Goal: Navigation & Orientation: Find specific page/section

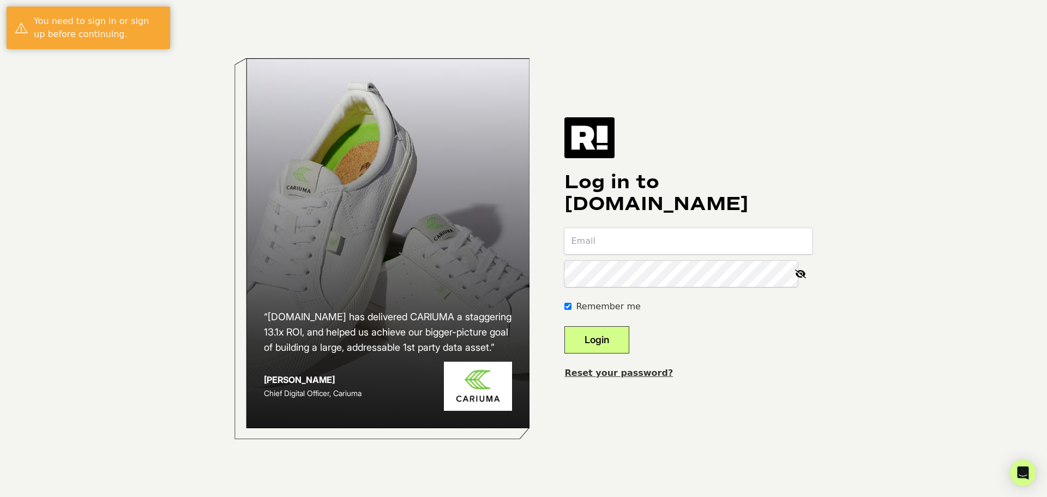
type input "smohs@motisbrands.com"
click at [592, 339] on button "Login" at bounding box center [596, 339] width 65 height 27
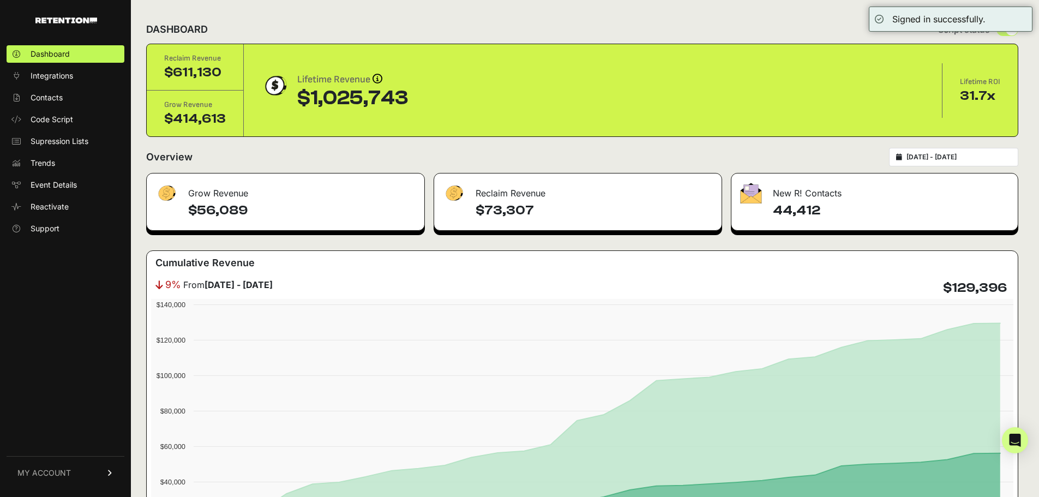
click at [694, 22] on div "DASHBOARD Script status" at bounding box center [582, 29] width 872 height 28
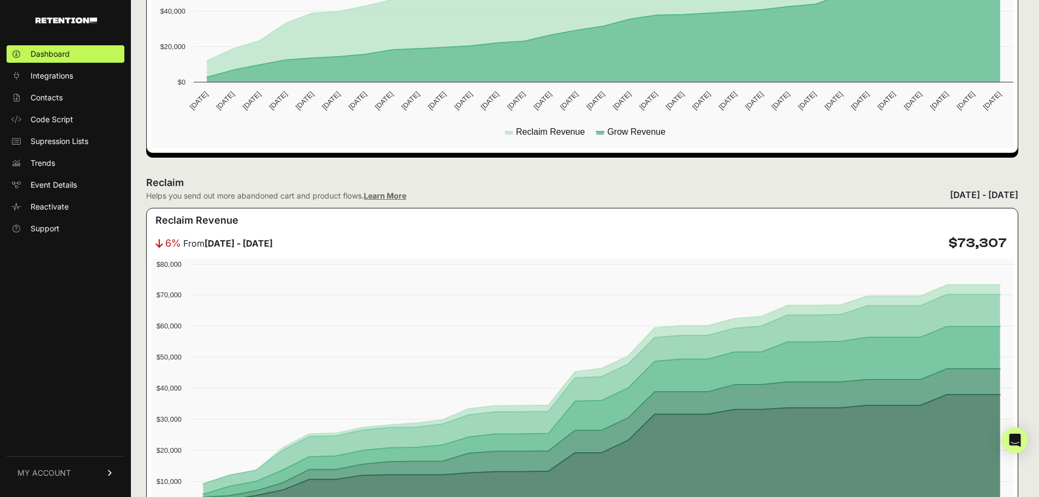
scroll to position [327, 0]
